Goal: Information Seeking & Learning: Check status

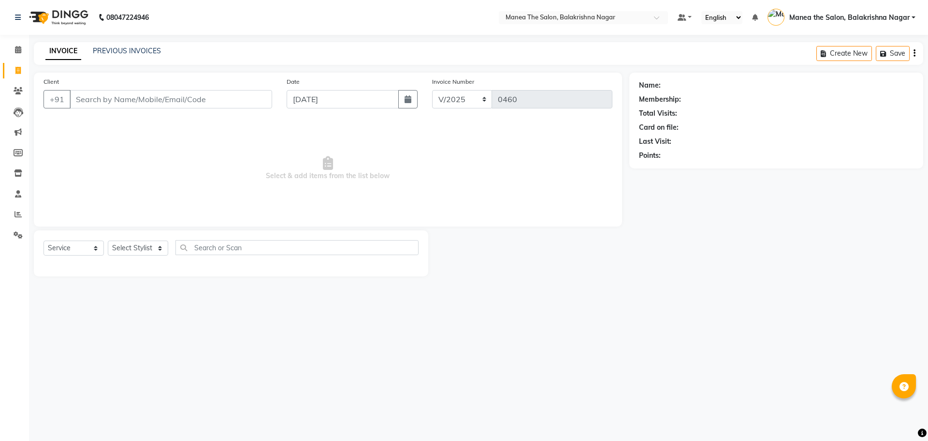
select select "service"
click at [106, 49] on link "PREVIOUS INVOICES" at bounding box center [127, 50] width 68 height 9
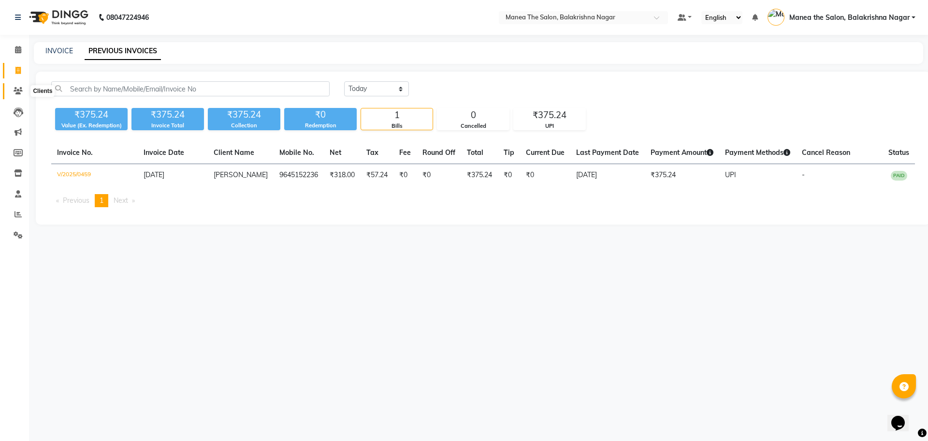
click at [22, 93] on icon at bounding box center [18, 90] width 9 height 7
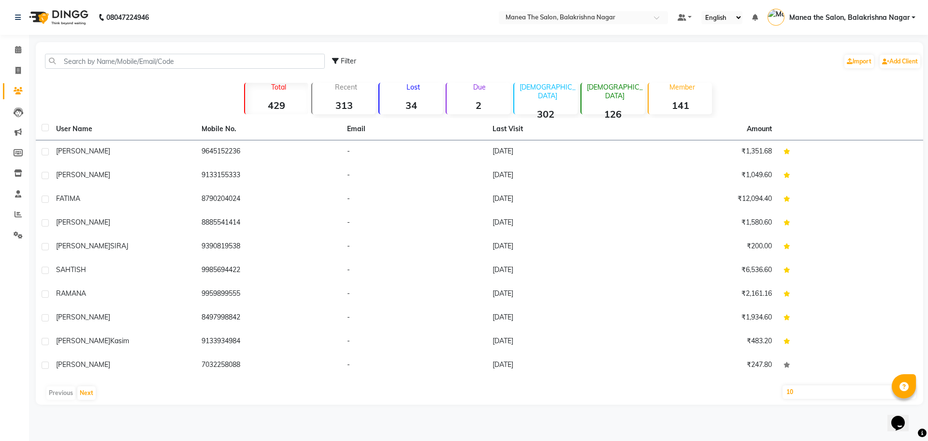
drag, startPoint x: 0, startPoint y: 320, endPoint x: 4, endPoint y: 323, distance: 5.2
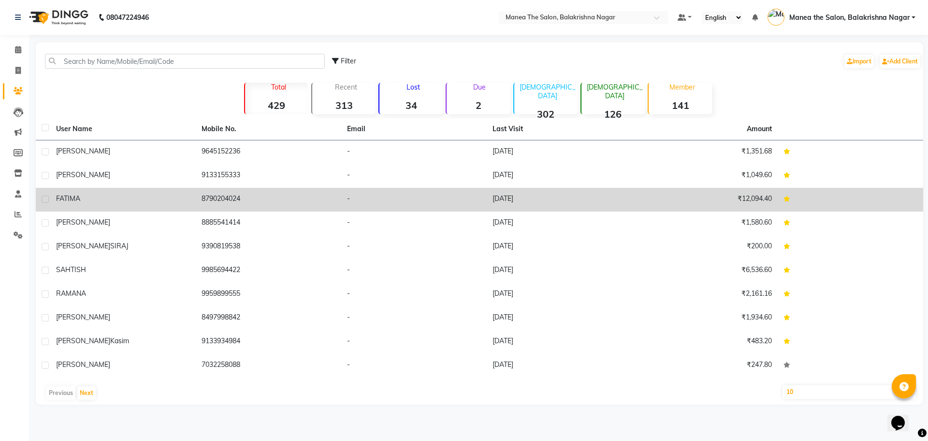
drag, startPoint x: 4, startPoint y: 323, endPoint x: 391, endPoint y: 202, distance: 405.2
click at [391, 202] on td "-" at bounding box center [414, 200] width 146 height 24
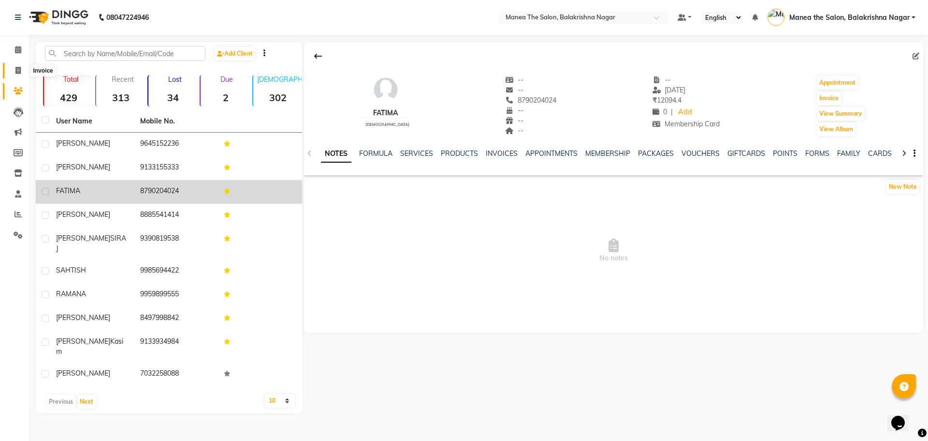
click at [12, 75] on span at bounding box center [18, 70] width 17 height 11
select select "service"
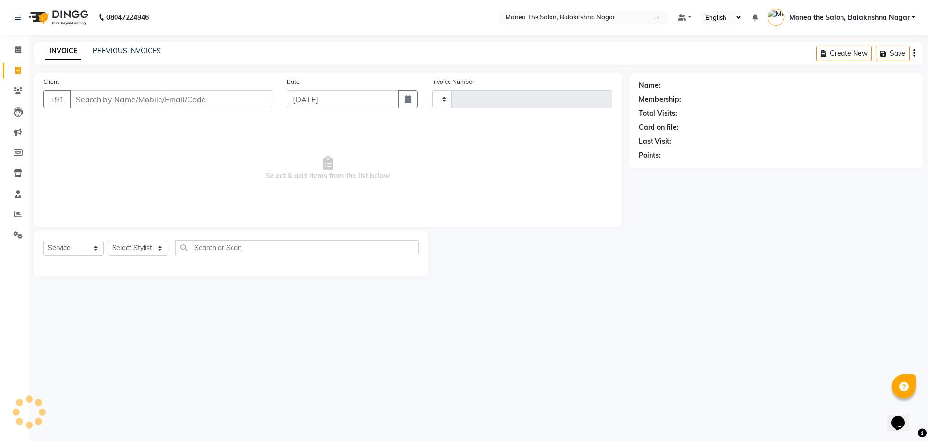
type input "0460"
select select "8200"
click at [110, 38] on div "08047224946 Select Location × Manea The Salon, Balakrishna Nagar Default Panel …" at bounding box center [464, 220] width 928 height 441
click at [110, 47] on div "INVOICE PREVIOUS INVOICES Create New Save" at bounding box center [479, 53] width 890 height 23
click at [110, 54] on link "PREVIOUS INVOICES" at bounding box center [127, 50] width 68 height 9
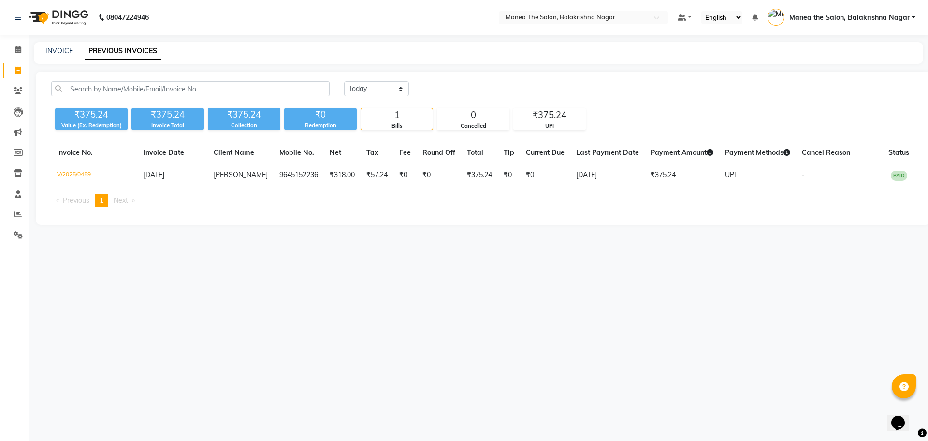
click at [280, 257] on div "08047224946 Select Location × Manea The Salon, Balakrishna Nagar Default Panel …" at bounding box center [464, 220] width 928 height 441
click at [19, 90] on icon at bounding box center [18, 90] width 9 height 7
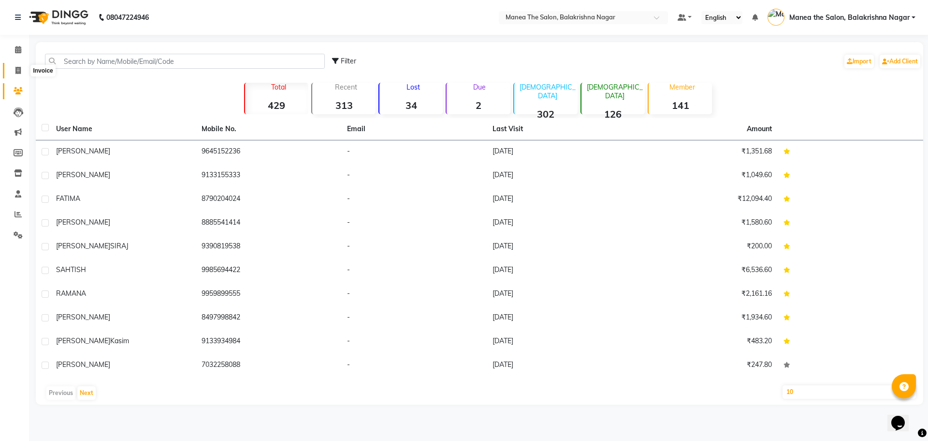
click at [16, 71] on icon at bounding box center [17, 70] width 5 height 7
select select "service"
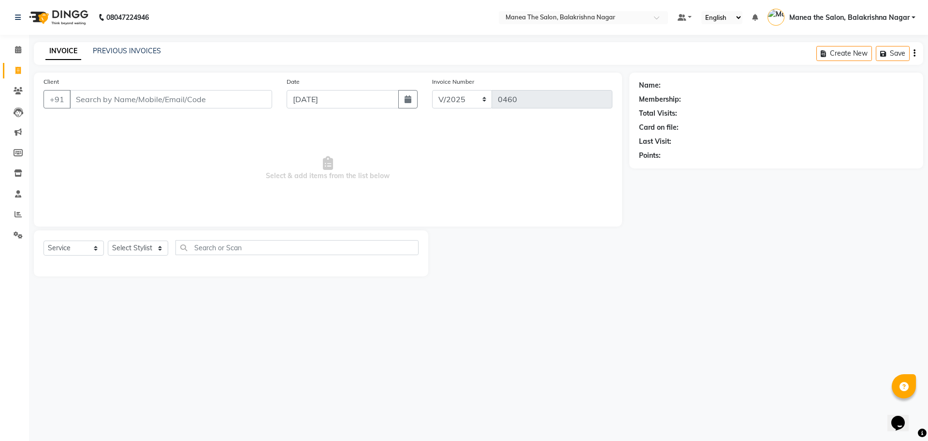
click at [98, 97] on input "Client" at bounding box center [171, 99] width 203 height 18
click at [104, 102] on input "Client" at bounding box center [171, 99] width 203 height 18
click at [125, 100] on input "Client" at bounding box center [171, 99] width 203 height 18
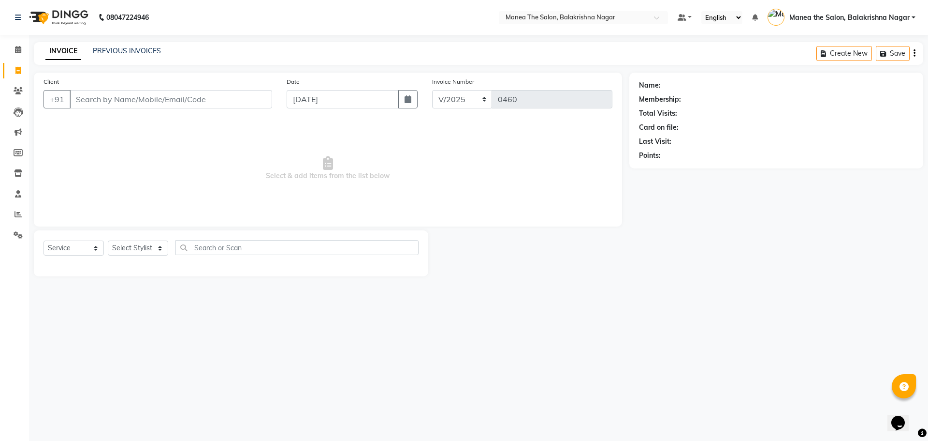
click at [95, 103] on input "Client" at bounding box center [171, 99] width 203 height 18
click at [99, 103] on input "Client" at bounding box center [171, 99] width 203 height 18
click at [94, 106] on input "Client" at bounding box center [171, 99] width 203 height 18
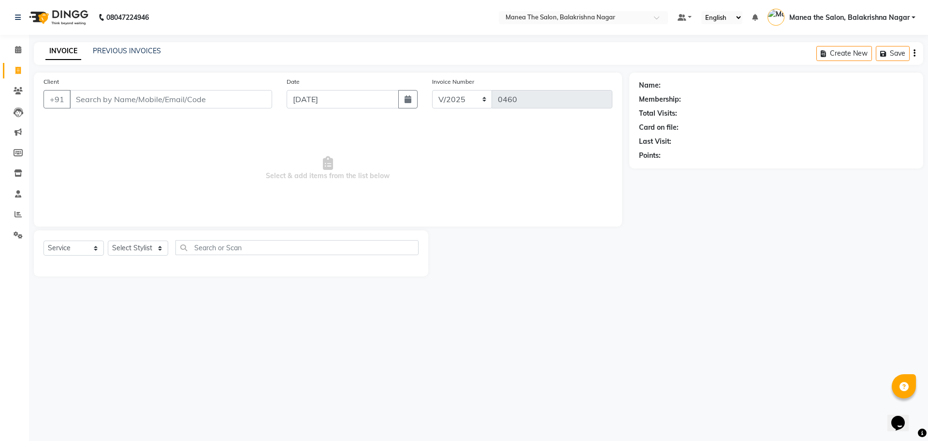
click at [97, 129] on div "Client +91 Date 01-09-2025 Invoice Number V/2025 V/2025-26 0460 Select & add it…" at bounding box center [328, 150] width 589 height 154
click at [92, 101] on input "Client" at bounding box center [171, 99] width 203 height 18
click at [92, 98] on input "Client" at bounding box center [171, 99] width 203 height 18
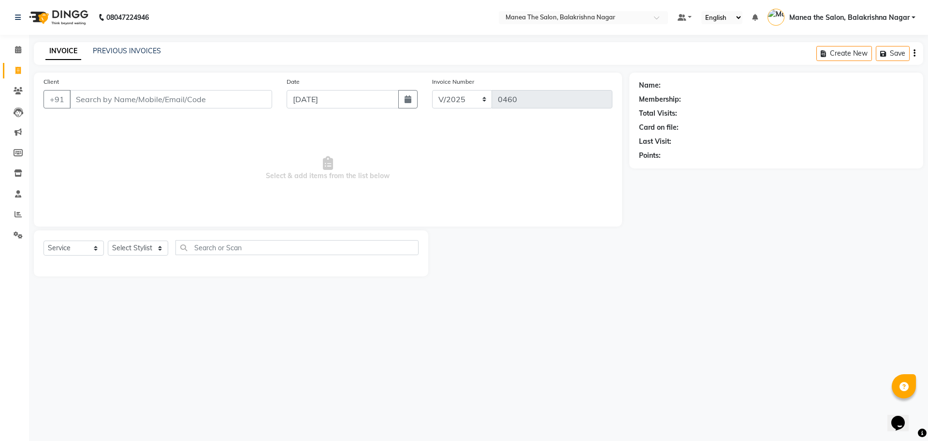
click at [102, 115] on div "Client +91" at bounding box center [157, 96] width 243 height 40
drag, startPoint x: 102, startPoint y: 114, endPoint x: 96, endPoint y: 87, distance: 27.6
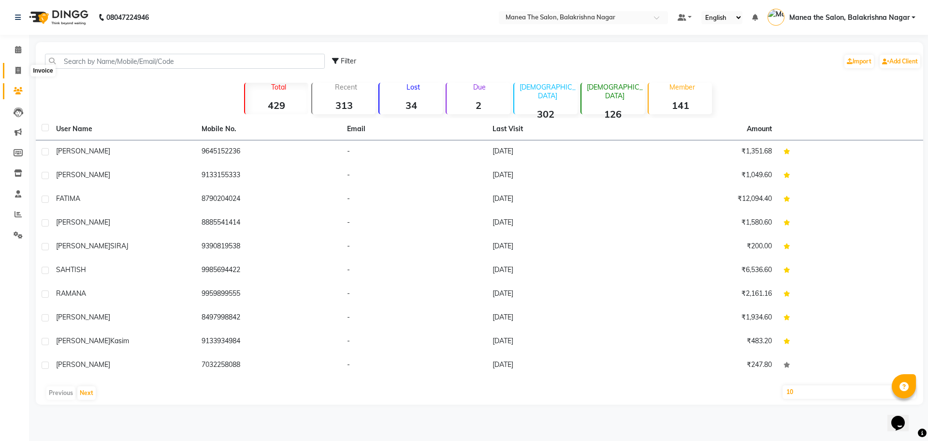
click at [20, 72] on icon at bounding box center [17, 70] width 5 height 7
select select "service"
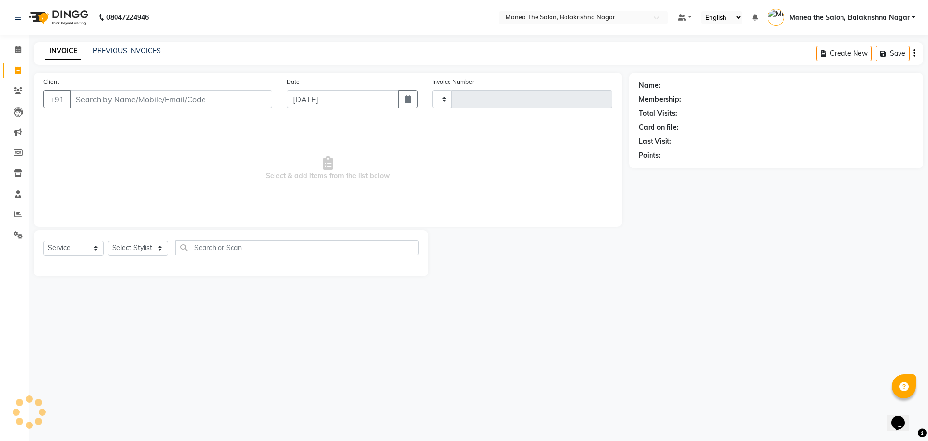
type input "0460"
select select "8200"
click at [119, 83] on div "Client +91" at bounding box center [157, 96] width 243 height 40
click at [117, 89] on div "Client +91" at bounding box center [157, 96] width 243 height 40
click at [170, 102] on input "Client" at bounding box center [171, 99] width 203 height 18
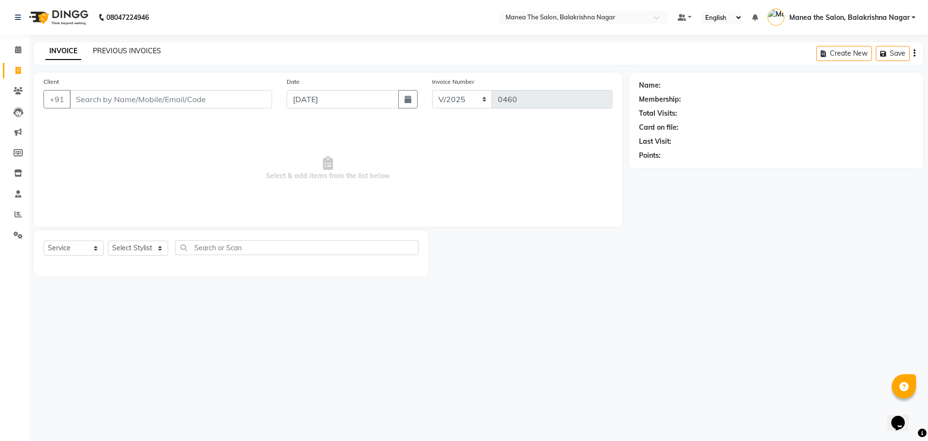
click at [98, 47] on link "PREVIOUS INVOICES" at bounding box center [127, 50] width 68 height 9
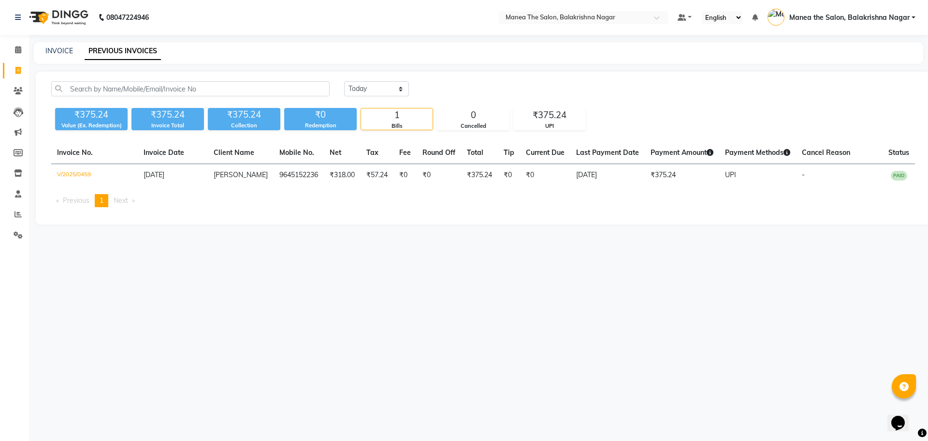
click at [414, 292] on div "08047224946 Select Location × Manea The Salon, Balakrishna Nagar Default Panel …" at bounding box center [464, 220] width 928 height 441
click at [564, 227] on main "INVOICE PREVIOUS INVOICES Today Yesterday Custom Range ₹375.24 Value (Ex. Redem…" at bounding box center [478, 140] width 899 height 197
click at [17, 93] on icon at bounding box center [18, 90] width 9 height 7
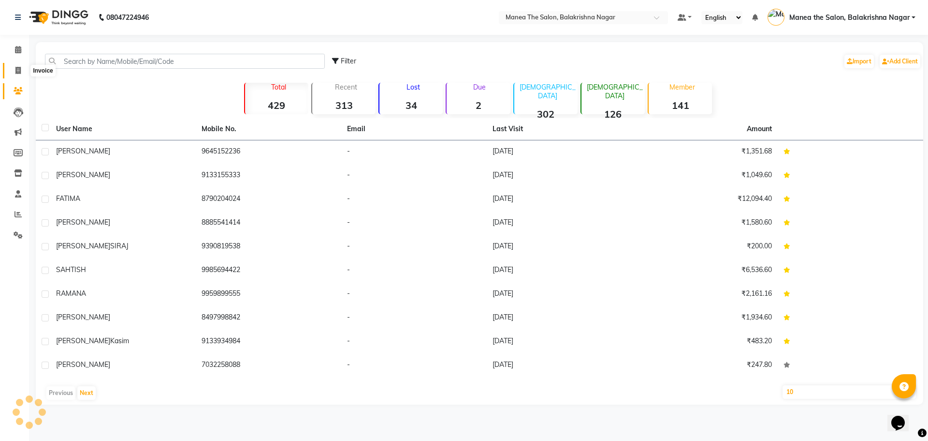
click at [16, 70] on icon at bounding box center [17, 70] width 5 height 7
select select "service"
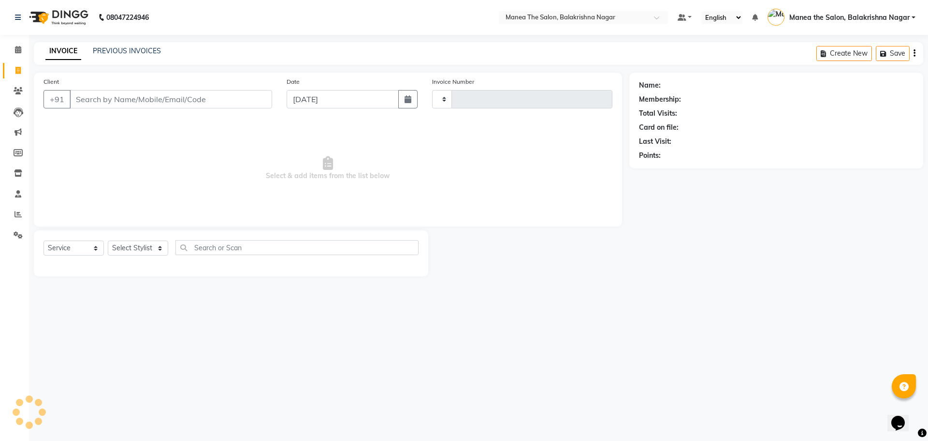
type input "0460"
select select "8200"
click at [166, 97] on input "Client" at bounding box center [171, 99] width 203 height 18
click at [126, 52] on link "PREVIOUS INVOICES" at bounding box center [127, 50] width 68 height 9
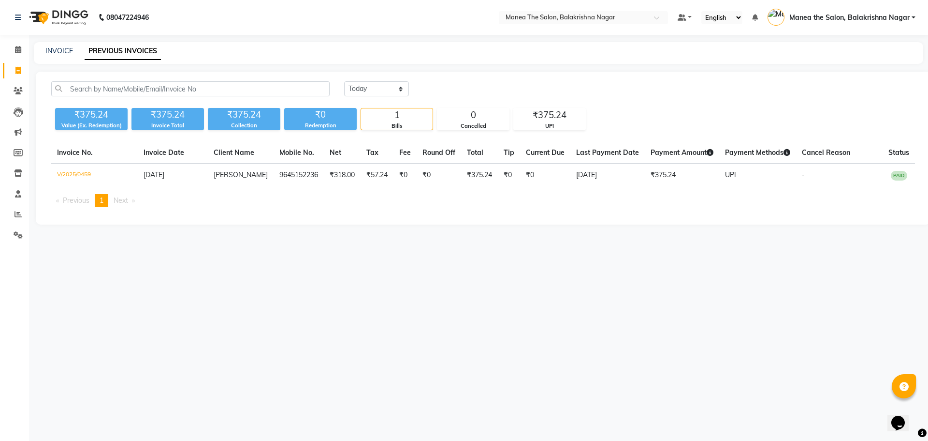
click at [184, 47] on div "INVOICE PREVIOUS INVOICES" at bounding box center [473, 51] width 878 height 10
click at [195, 93] on input "text" at bounding box center [190, 88] width 279 height 15
click at [188, 88] on input "text" at bounding box center [190, 88] width 279 height 15
click at [196, 88] on input "text" at bounding box center [190, 88] width 279 height 15
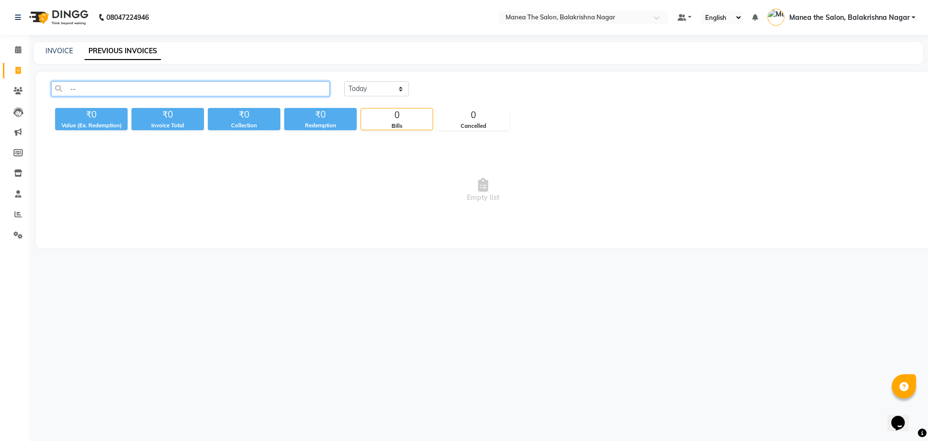
type input "-"
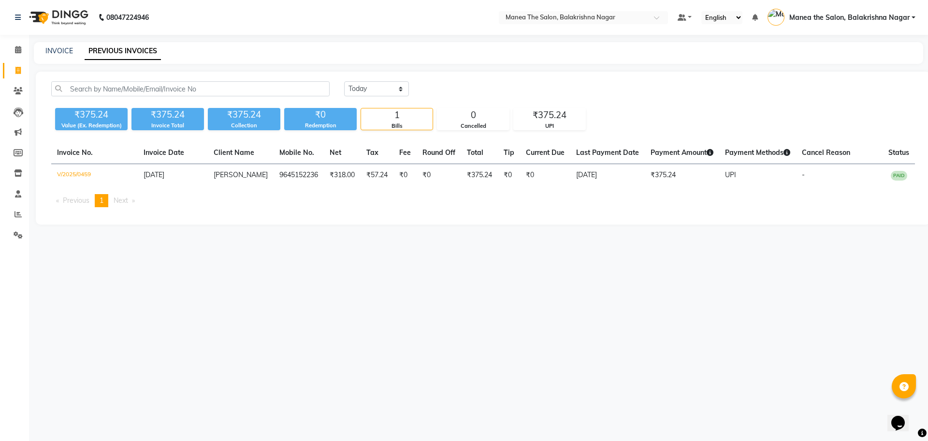
click at [49, 45] on div "INVOICE PREVIOUS INVOICES" at bounding box center [479, 53] width 890 height 22
click at [54, 54] on link "INVOICE" at bounding box center [59, 50] width 28 height 9
select select "service"
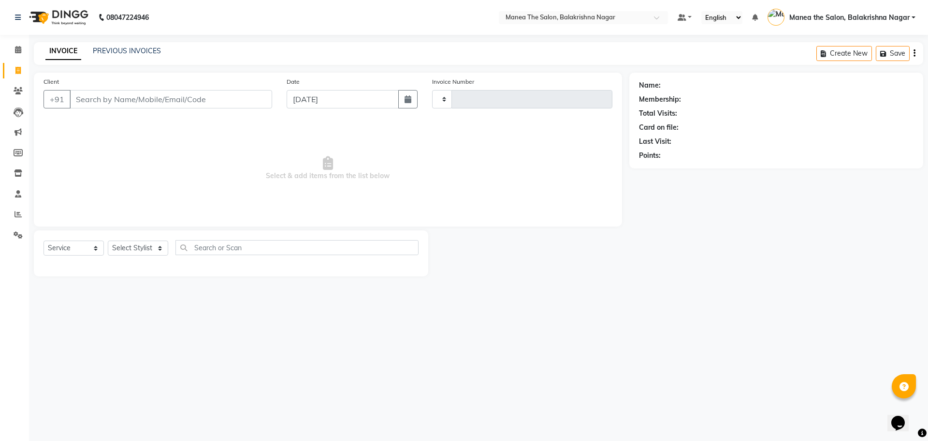
type input "0460"
select select "8200"
click at [18, 89] on icon at bounding box center [18, 90] width 9 height 7
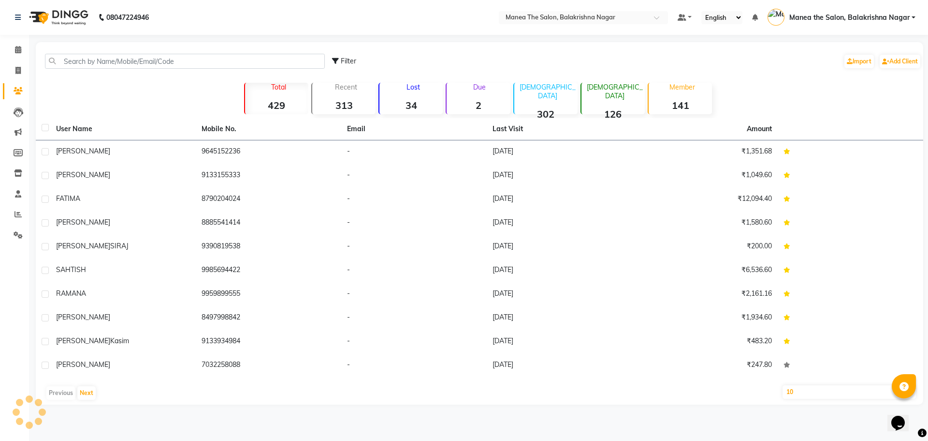
drag, startPoint x: 127, startPoint y: 102, endPoint x: 125, endPoint y: 108, distance: 6.1
click at [127, 105] on div "Filter Import Add Client Total 429 Recent 313 Lost 34 Due 2 Male 302 Female 126…" at bounding box center [480, 223] width 888 height 362
click at [13, 65] on span at bounding box center [18, 70] width 17 height 11
select select "service"
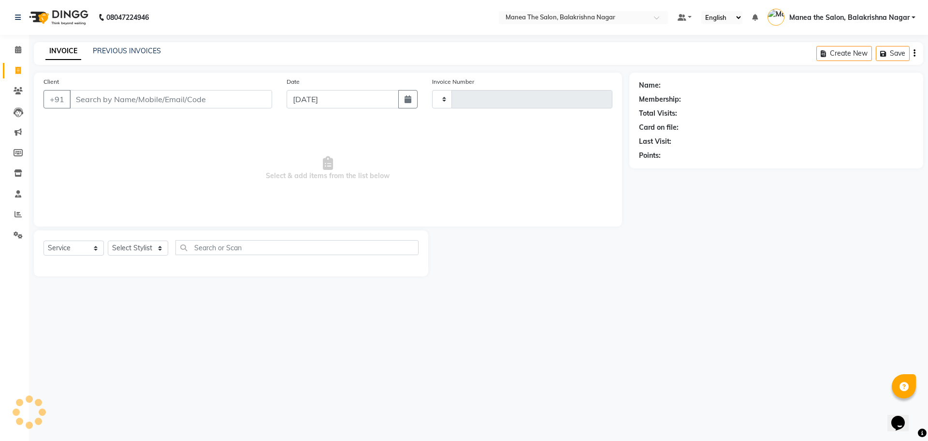
type input "0460"
select select "8200"
click at [162, 46] on div "INVOICE PREVIOUS INVOICES" at bounding box center [103, 51] width 139 height 11
click at [114, 92] on input "Client" at bounding box center [171, 99] width 203 height 18
click at [113, 94] on input "Client" at bounding box center [171, 99] width 203 height 18
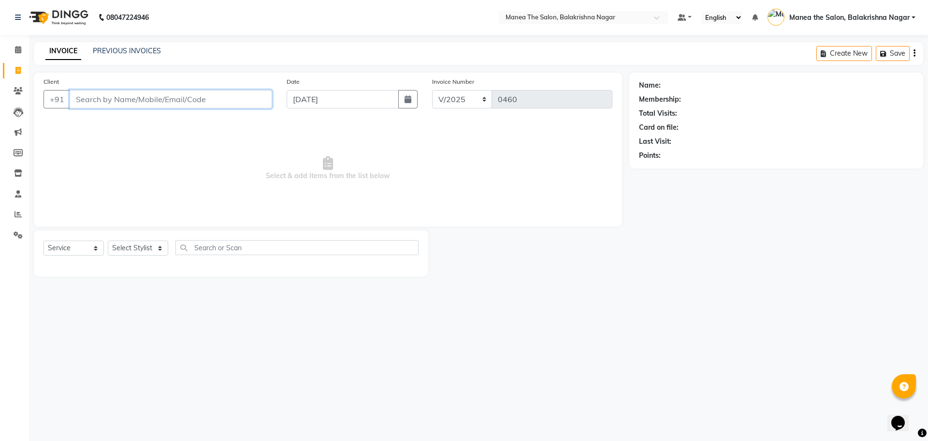
click at [112, 95] on input "Client" at bounding box center [171, 99] width 203 height 18
click at [205, 102] on input "Client" at bounding box center [171, 99] width 203 height 18
click at [19, 94] on span at bounding box center [18, 91] width 17 height 11
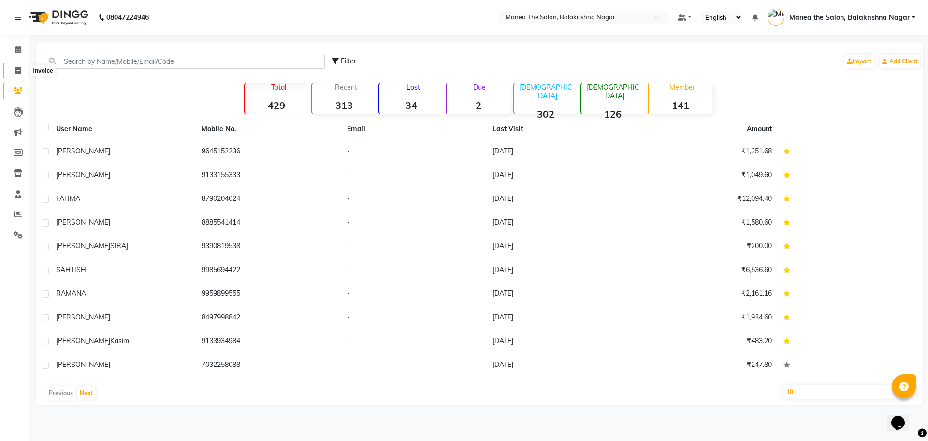
click at [14, 71] on span at bounding box center [18, 70] width 17 height 11
select select "service"
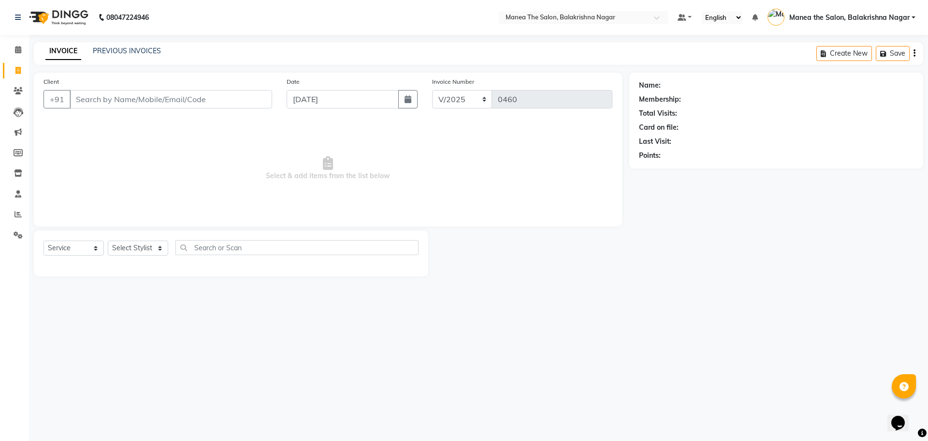
click at [145, 96] on input "Client" at bounding box center [171, 99] width 203 height 18
click at [19, 70] on icon at bounding box center [17, 70] width 5 height 7
click at [109, 48] on link "PREVIOUS INVOICES" at bounding box center [127, 50] width 68 height 9
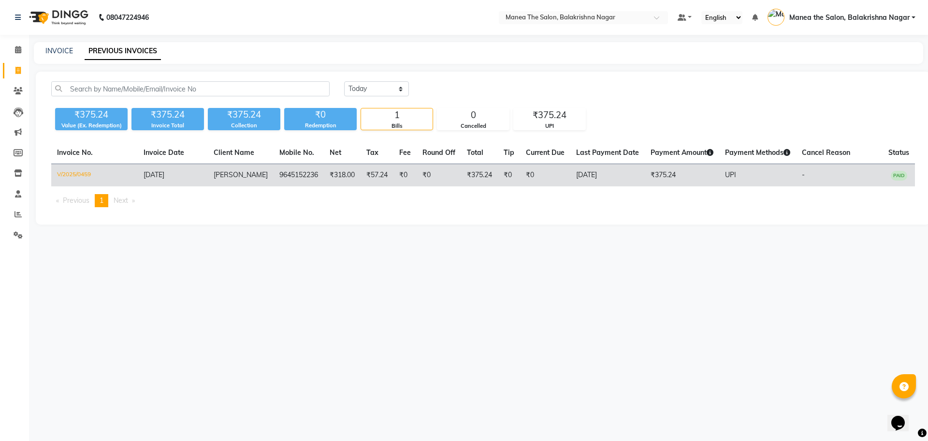
click at [282, 168] on td "9645152236" at bounding box center [299, 175] width 50 height 23
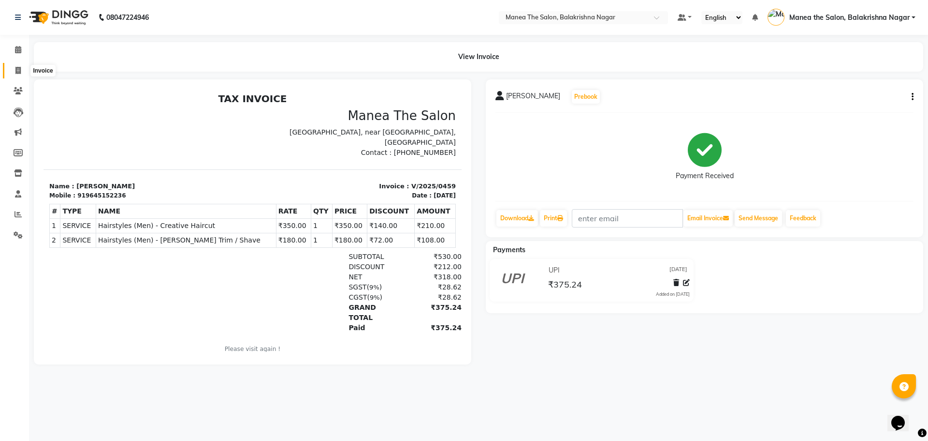
click at [15, 71] on icon at bounding box center [17, 70] width 5 height 7
select select "service"
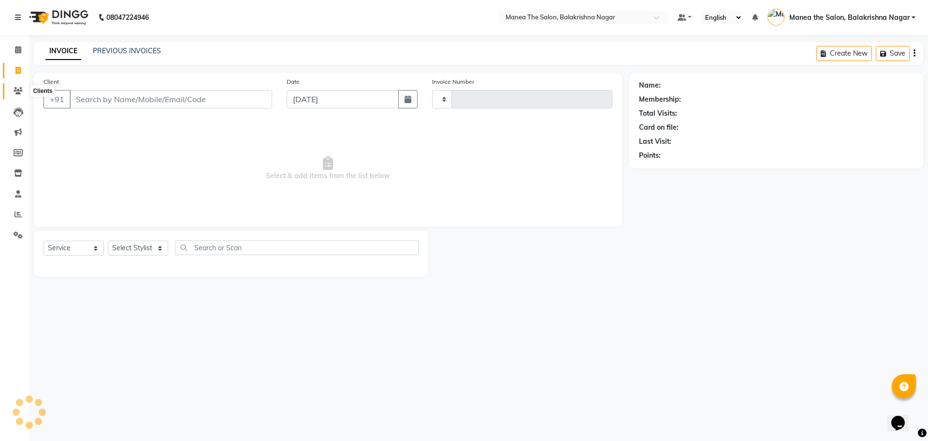
click at [13, 89] on span at bounding box center [18, 91] width 17 height 11
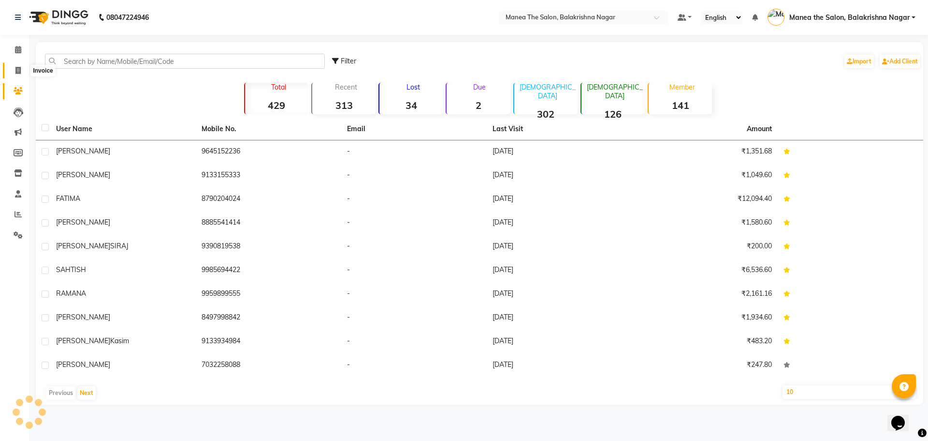
click at [18, 73] on icon at bounding box center [17, 70] width 5 height 7
select select "service"
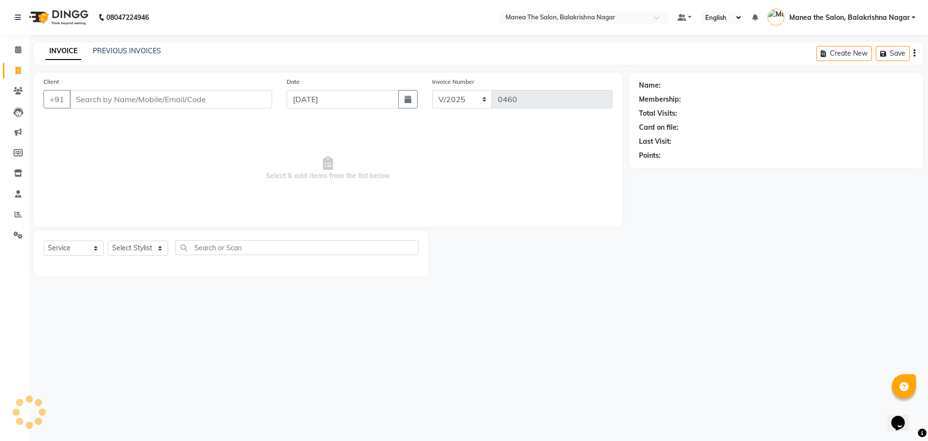
click at [102, 45] on div "INVOICE PREVIOUS INVOICES Create New Save" at bounding box center [479, 53] width 890 height 23
click at [104, 52] on link "PREVIOUS INVOICES" at bounding box center [127, 50] width 68 height 9
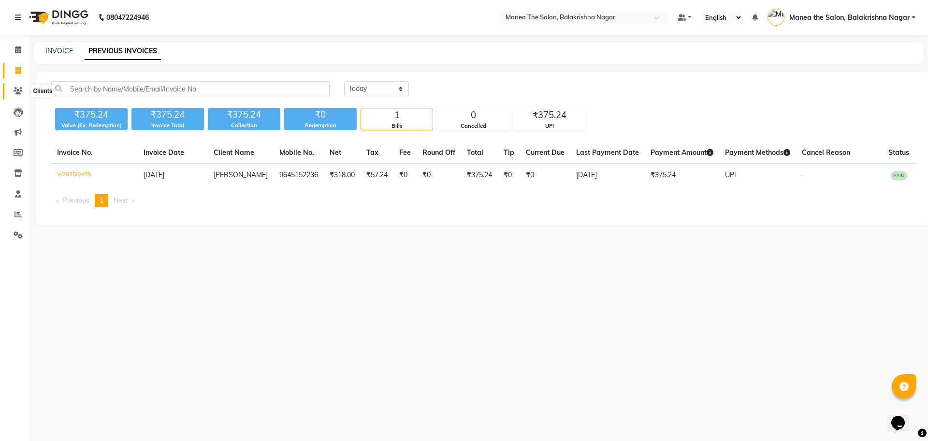
click at [22, 92] on icon at bounding box center [18, 90] width 9 height 7
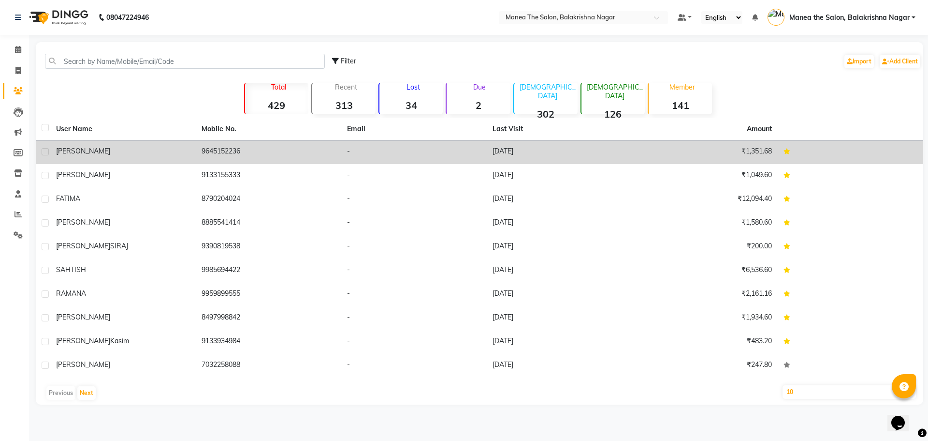
click at [512, 153] on td "[DATE]" at bounding box center [560, 152] width 146 height 24
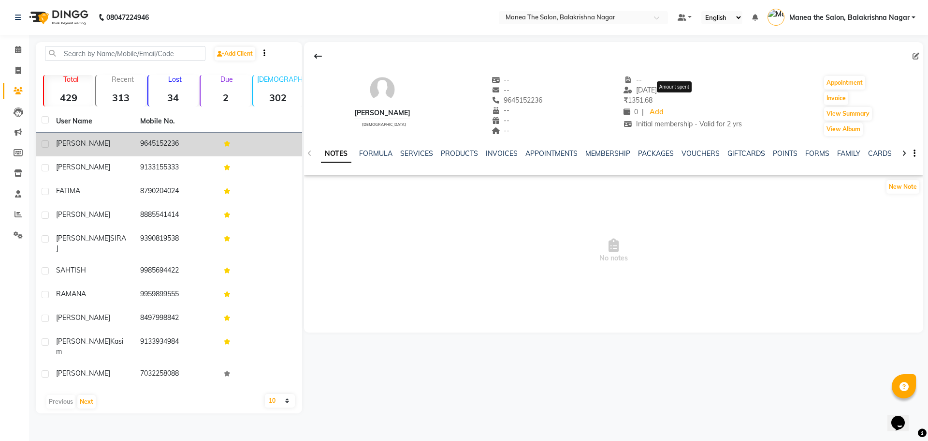
click at [647, 95] on div "₹ 1351.68" at bounding box center [683, 100] width 118 height 10
click at [503, 153] on link "INVOICES" at bounding box center [502, 153] width 32 height 9
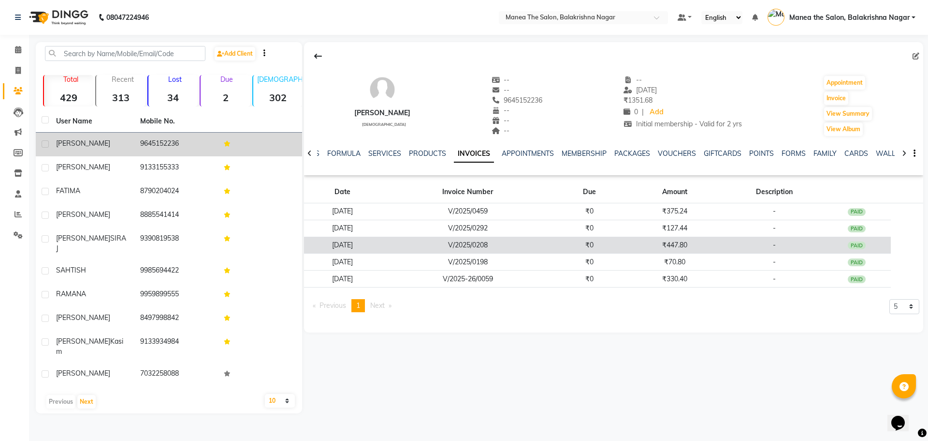
click at [676, 243] on td "₹447.80" at bounding box center [675, 244] width 103 height 17
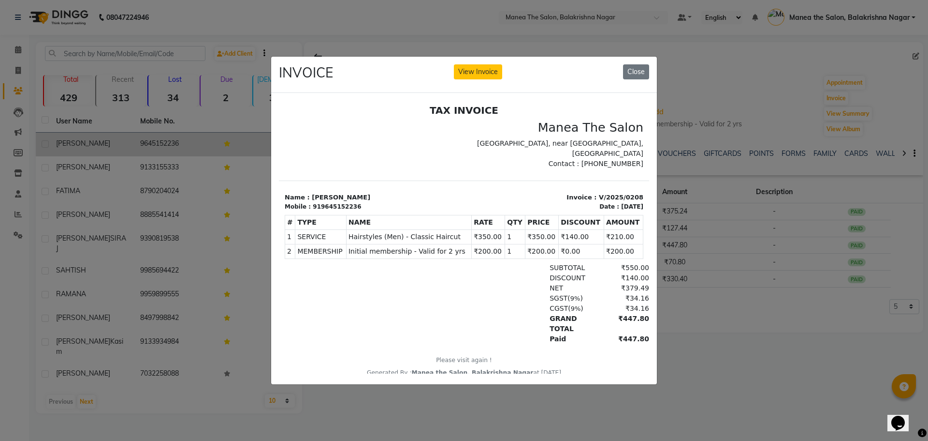
click at [734, 323] on ngb-modal-window "INVOICE View Invoice Close" at bounding box center [464, 220] width 928 height 441
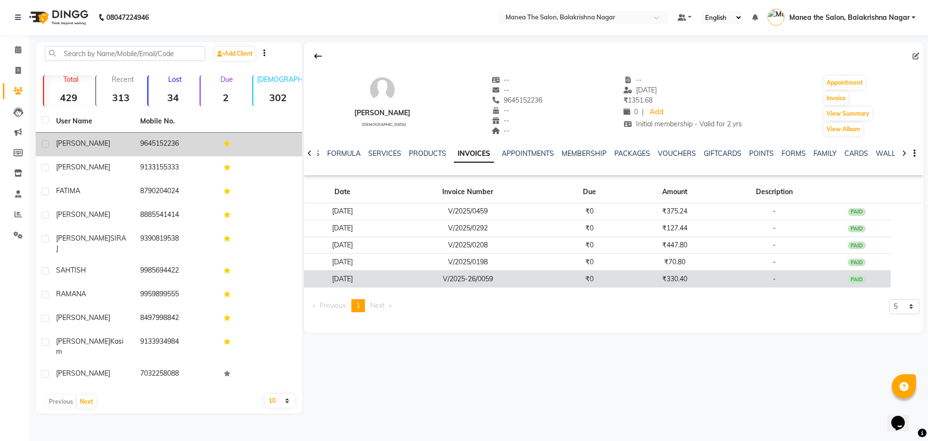
click at [691, 273] on td "₹330.40" at bounding box center [675, 278] width 103 height 17
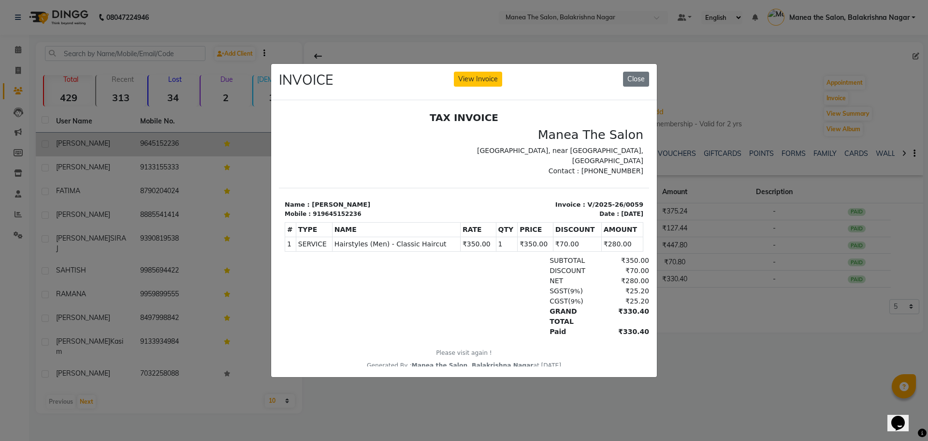
click at [741, 323] on ngb-modal-window "INVOICE View Invoice Close" at bounding box center [464, 220] width 928 height 441
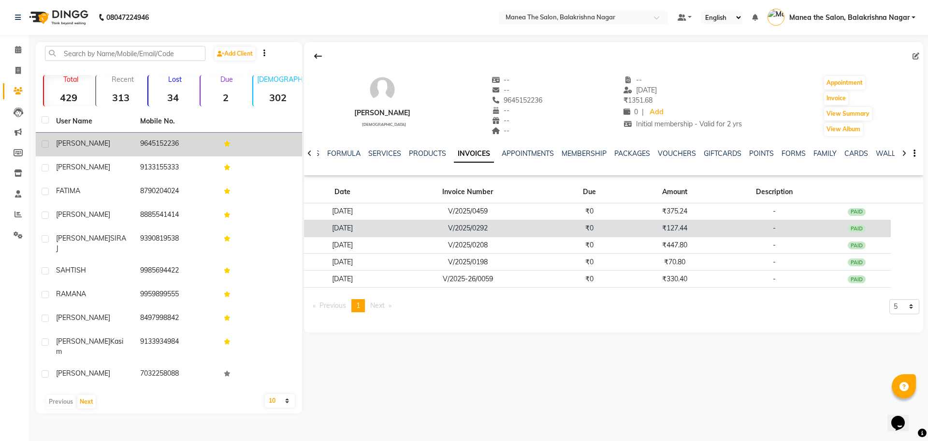
click at [482, 224] on td "V/2025/0292" at bounding box center [468, 228] width 174 height 17
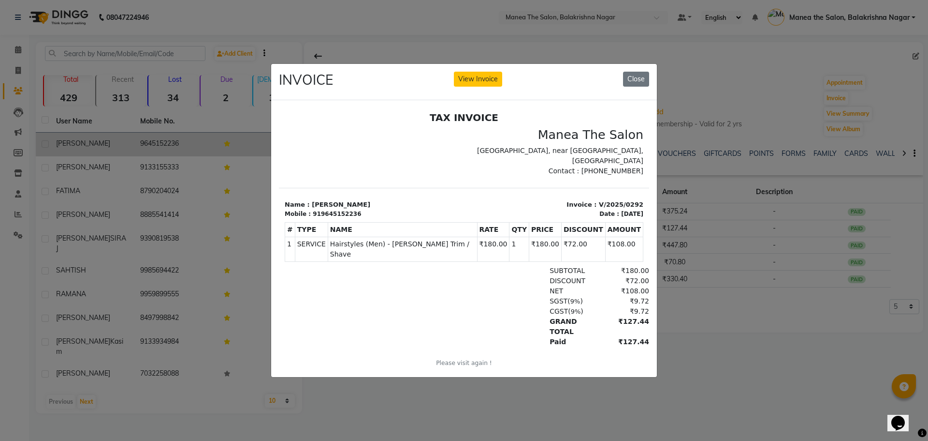
click at [666, 273] on ngb-modal-window "INVOICE View Invoice Close" at bounding box center [464, 220] width 928 height 441
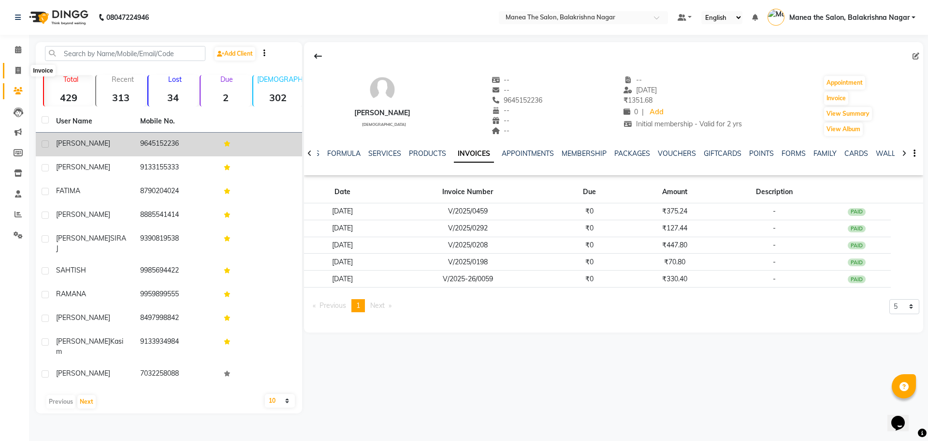
click at [16, 72] on icon at bounding box center [17, 70] width 5 height 7
select select "service"
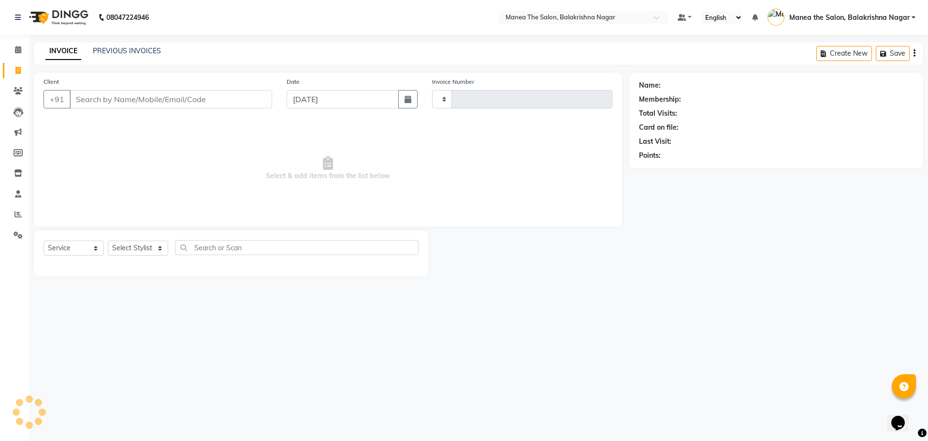
type input "0460"
select select "8200"
click at [103, 49] on link "PREVIOUS INVOICES" at bounding box center [127, 50] width 68 height 9
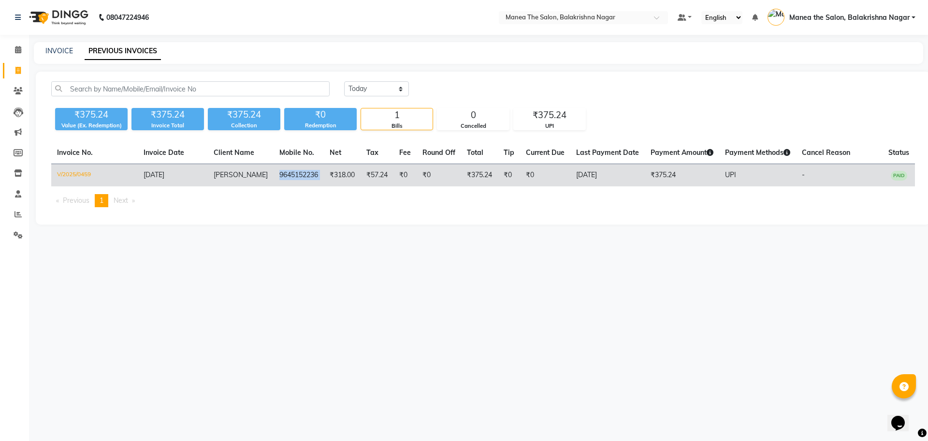
drag, startPoint x: 265, startPoint y: 169, endPoint x: 317, endPoint y: 178, distance: 52.6
click at [317, 178] on tr "V/2025/0459 [DATE] [PERSON_NAME] 9645152236 ₹318.00 ₹57.24 ₹0 ₹0 ₹375.24 ₹0 ₹0 …" at bounding box center [483, 175] width 864 height 23
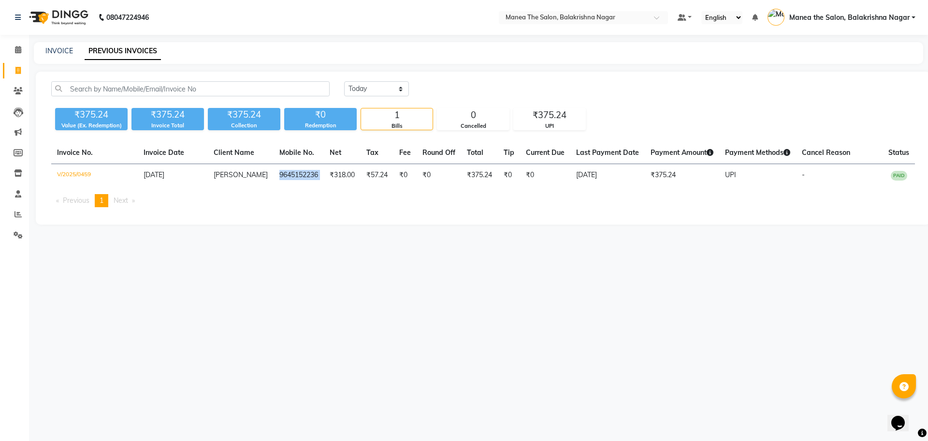
copy td "9645152236"
